Goal: Information Seeking & Learning: Learn about a topic

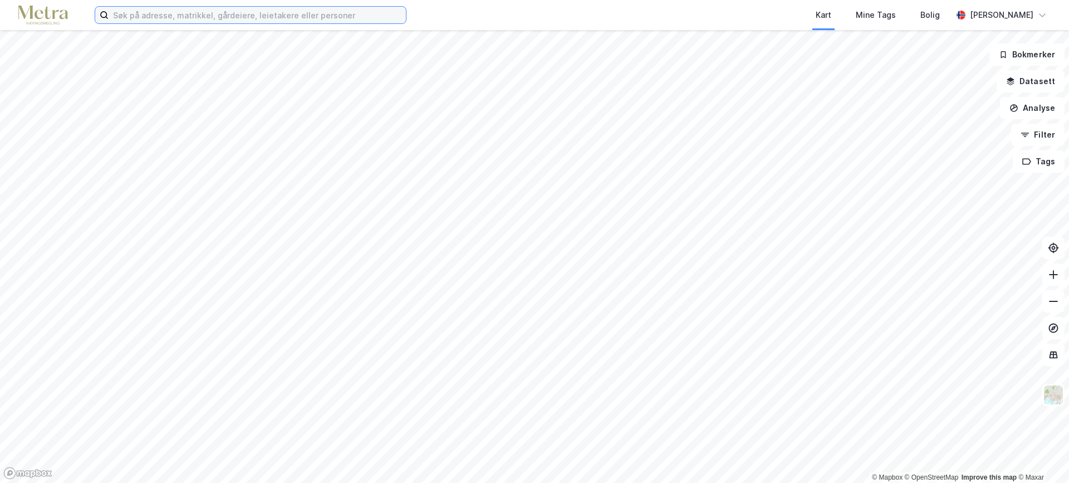
click at [183, 18] on input at bounding box center [257, 15] width 297 height 17
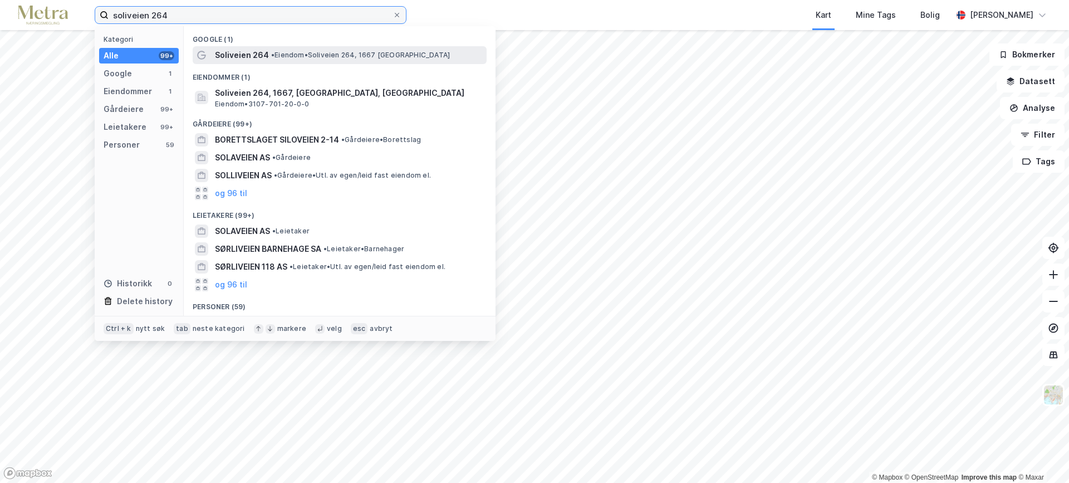
type input "soliveien 264"
click at [246, 53] on span "Soliveien 264" at bounding box center [242, 54] width 54 height 13
